Goal: Task Accomplishment & Management: Manage account settings

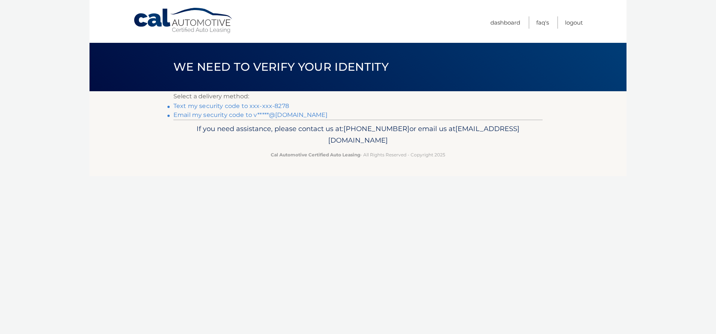
click at [223, 105] on link "Text my security code to xxx-xxx-8278" at bounding box center [231, 106] width 116 height 7
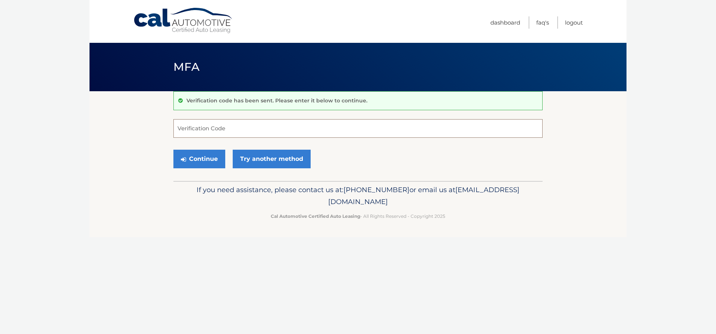
click at [197, 129] on input "Verification Code" at bounding box center [357, 128] width 369 height 19
type input "034551"
click at [196, 160] on button "Continue" at bounding box center [199, 159] width 52 height 19
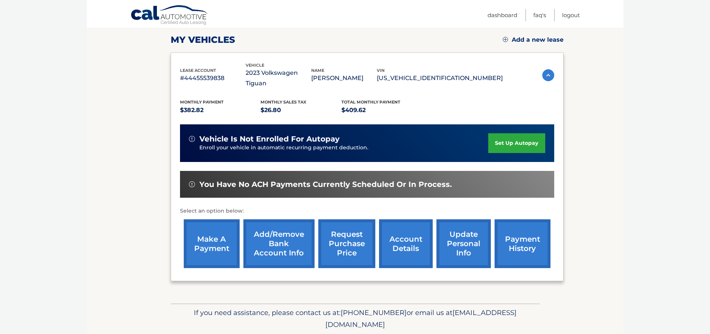
scroll to position [117, 0]
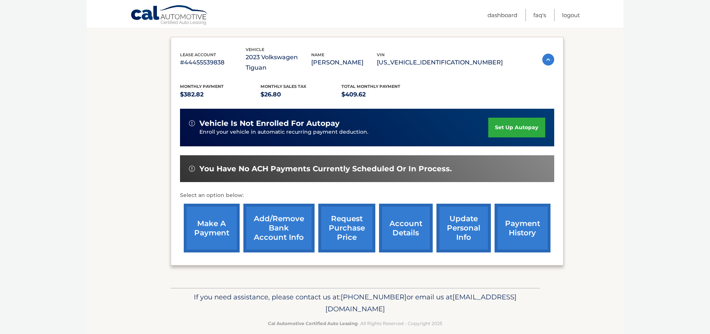
click at [525, 227] on link "payment history" at bounding box center [523, 228] width 56 height 49
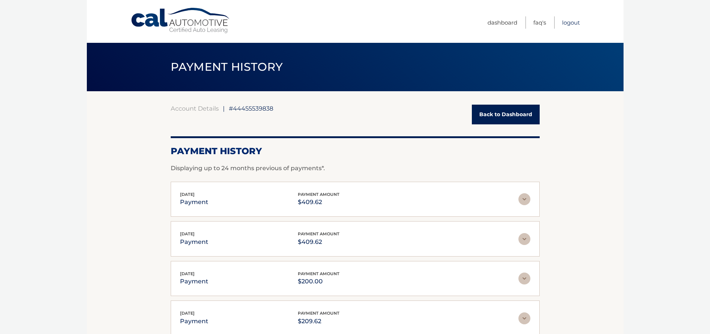
click at [571, 22] on link "Logout" at bounding box center [571, 22] width 18 height 12
